Goal: Find specific page/section: Find specific page/section

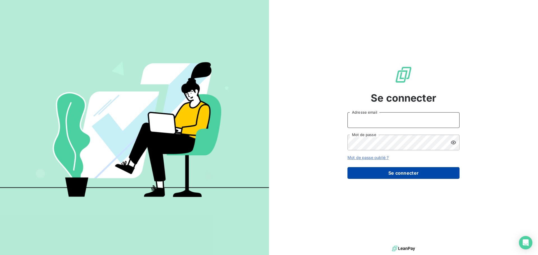
type input "[EMAIL_ADDRESS][DOMAIN_NAME]"
click at [417, 168] on button "Se connecter" at bounding box center [404, 173] width 112 height 12
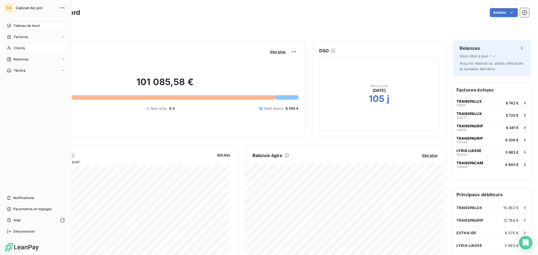
click at [14, 47] on span "Clients" at bounding box center [19, 48] width 11 height 5
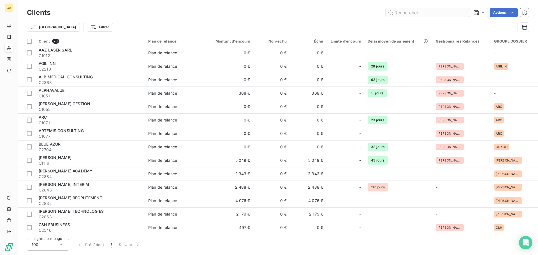
click at [456, 11] on input "text" at bounding box center [428, 12] width 84 height 9
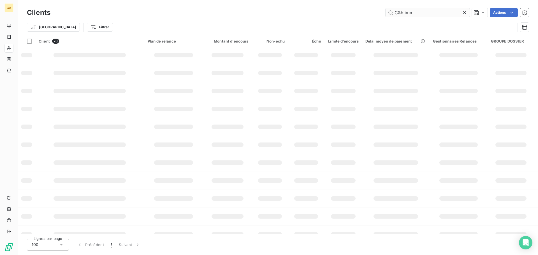
type input "C&h imm"
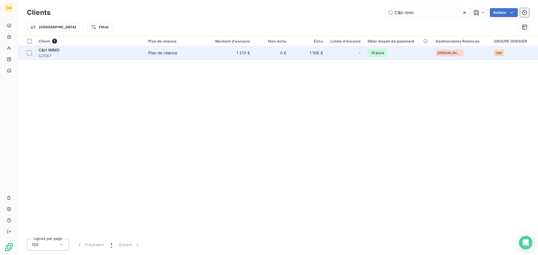
click at [171, 54] on div "Plan de relance" at bounding box center [162, 53] width 29 height 6
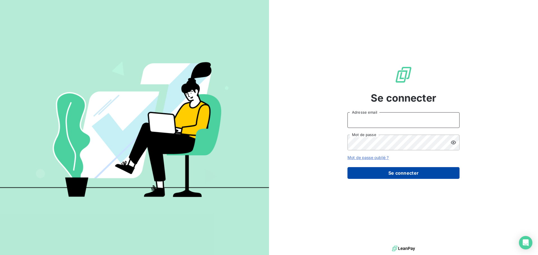
type input "[EMAIL_ADDRESS][DOMAIN_NAME]"
click at [404, 169] on button "Se connecter" at bounding box center [404, 173] width 112 height 12
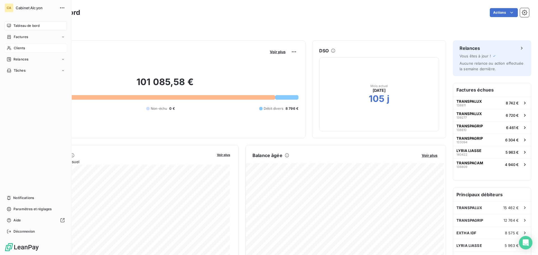
click at [12, 50] on div "Clients" at bounding box center [35, 48] width 62 height 9
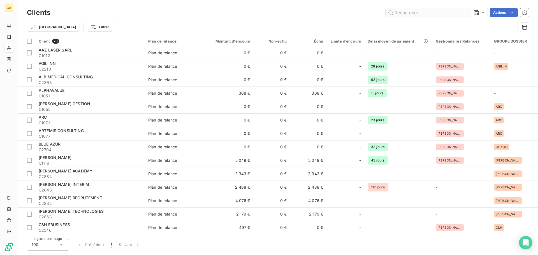
click at [429, 14] on input "text" at bounding box center [428, 12] width 84 height 9
type input "P"
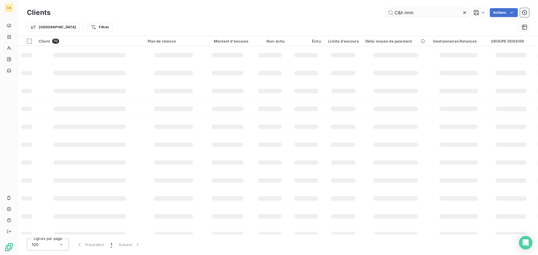
type input "C&h imm"
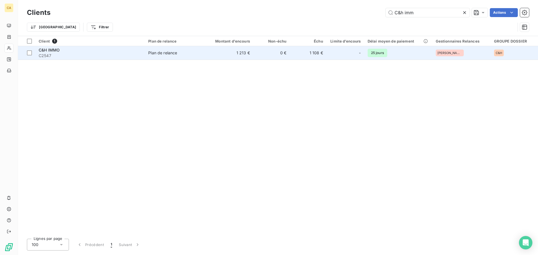
click at [171, 56] on td "Plan de relance" at bounding box center [174, 52] width 59 height 13
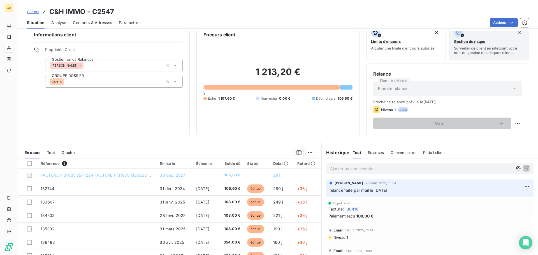
scroll to position [38, 0]
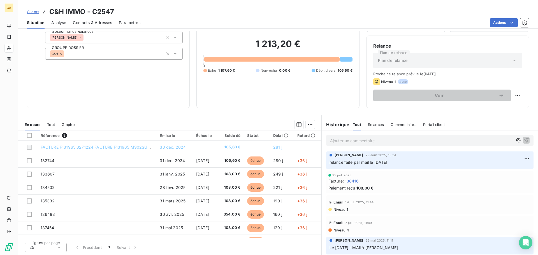
click at [477, 182] on div "Facture : 138416" at bounding box center [429, 181] width 203 height 6
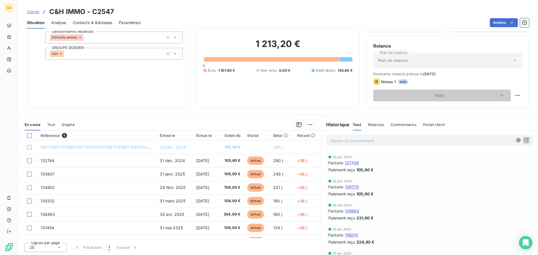
scroll to position [196, 0]
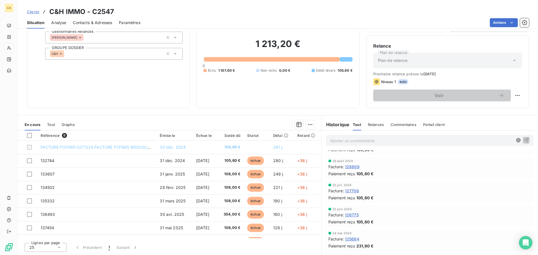
click at [350, 165] on span "128609" at bounding box center [352, 167] width 15 height 6
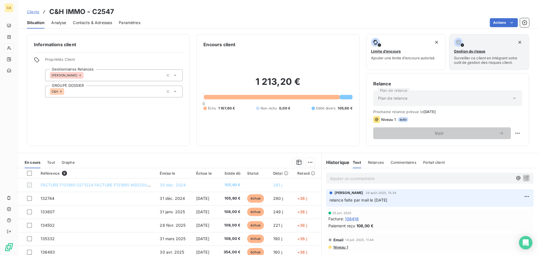
click at [406, 227] on div "Paiement reçu 108,00 €" at bounding box center [429, 226] width 203 height 6
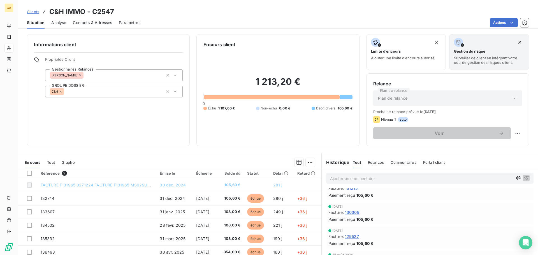
scroll to position [168, 0]
click at [451, 207] on div "Facture : 129527" at bounding box center [429, 209] width 203 height 6
click at [422, 231] on div "[DATE]" at bounding box center [429, 230] width 203 height 3
